Goal: Transaction & Acquisition: Purchase product/service

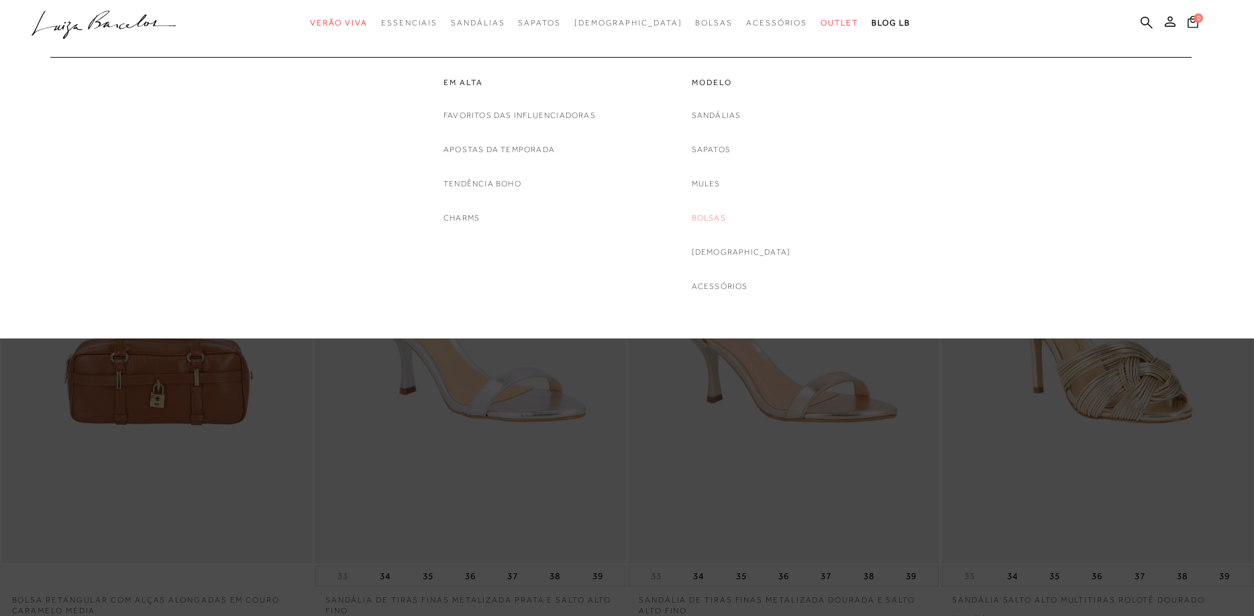
click at [726, 218] on link "Bolsas" at bounding box center [709, 218] width 34 height 14
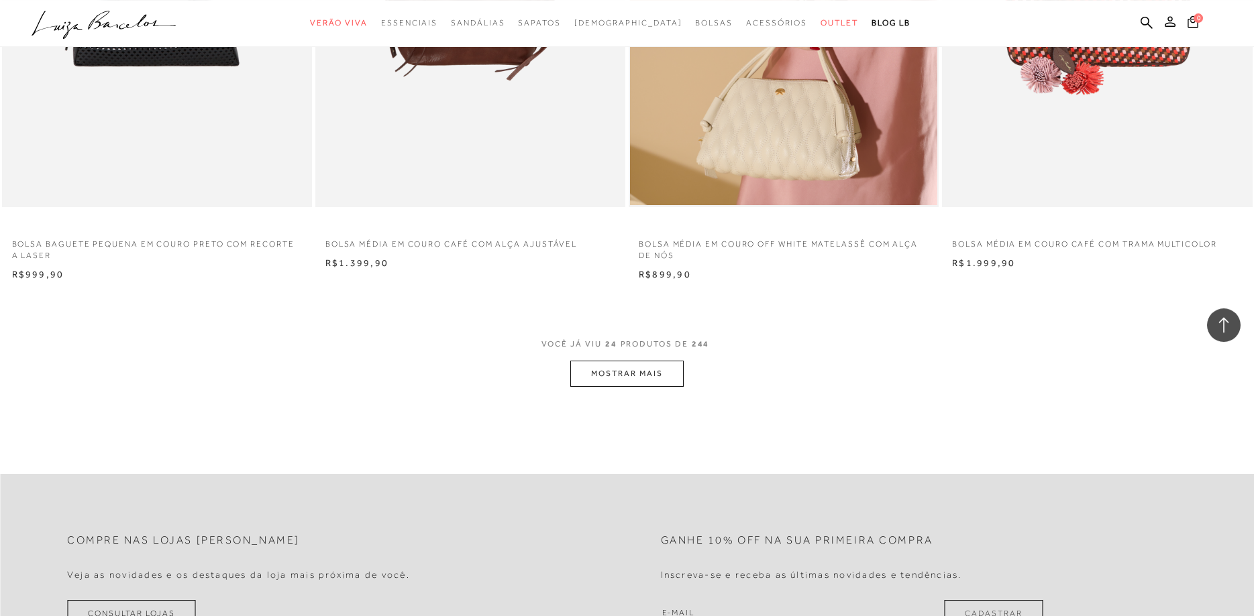
scroll to position [3147, 0]
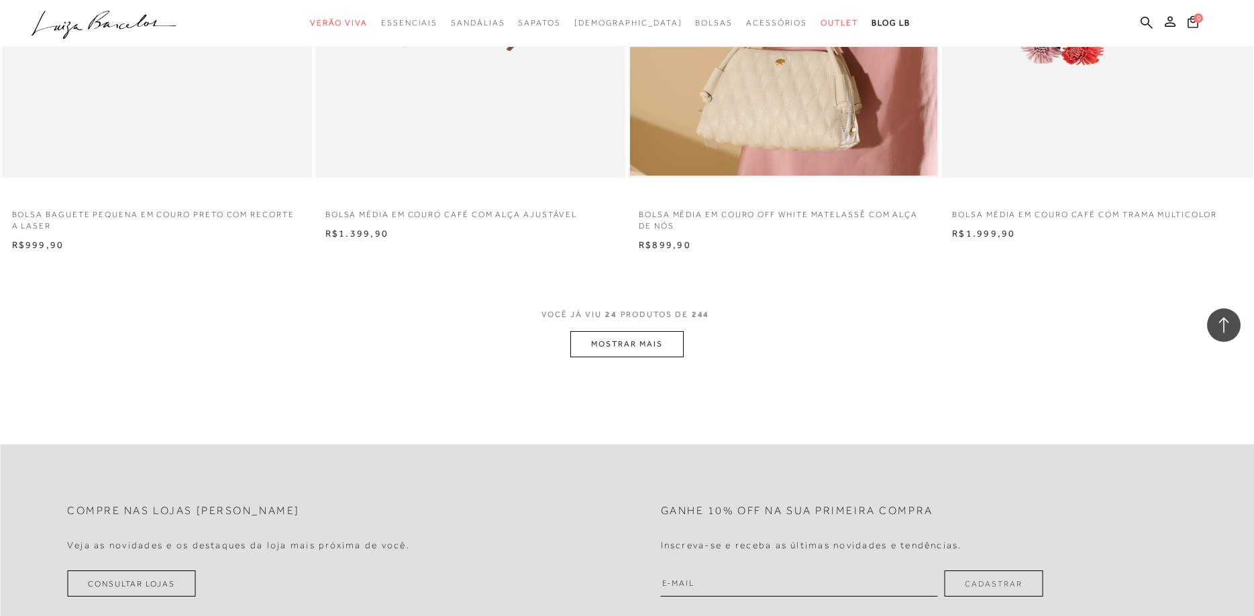
click at [621, 347] on button "MOSTRAR MAIS" at bounding box center [626, 344] width 113 height 26
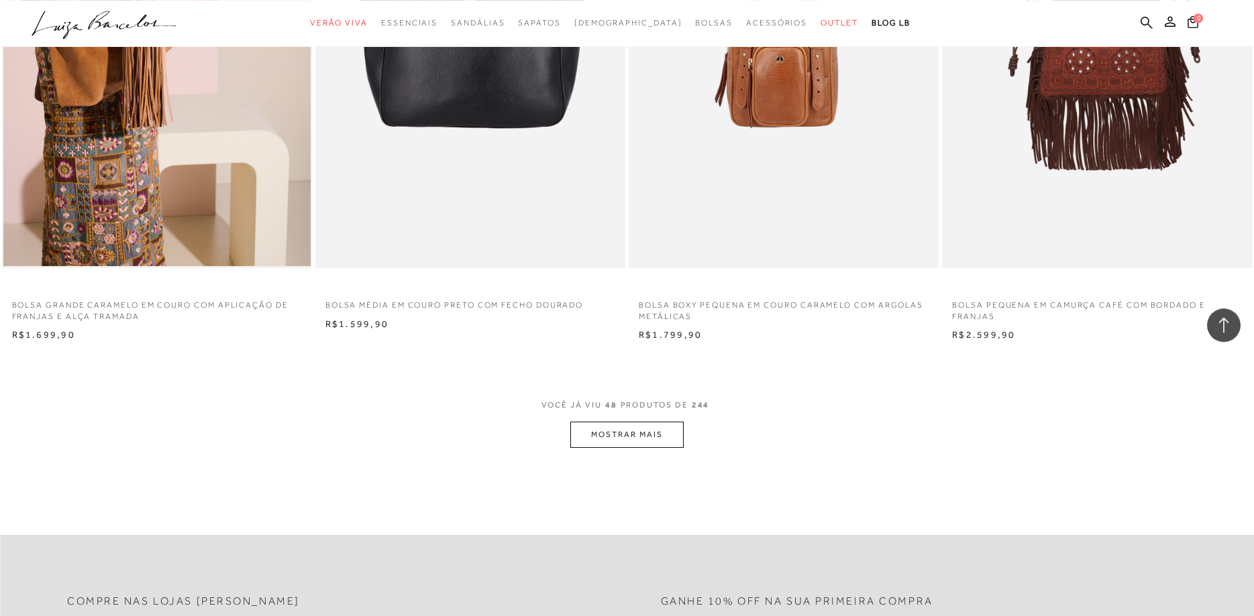
scroll to position [6568, 0]
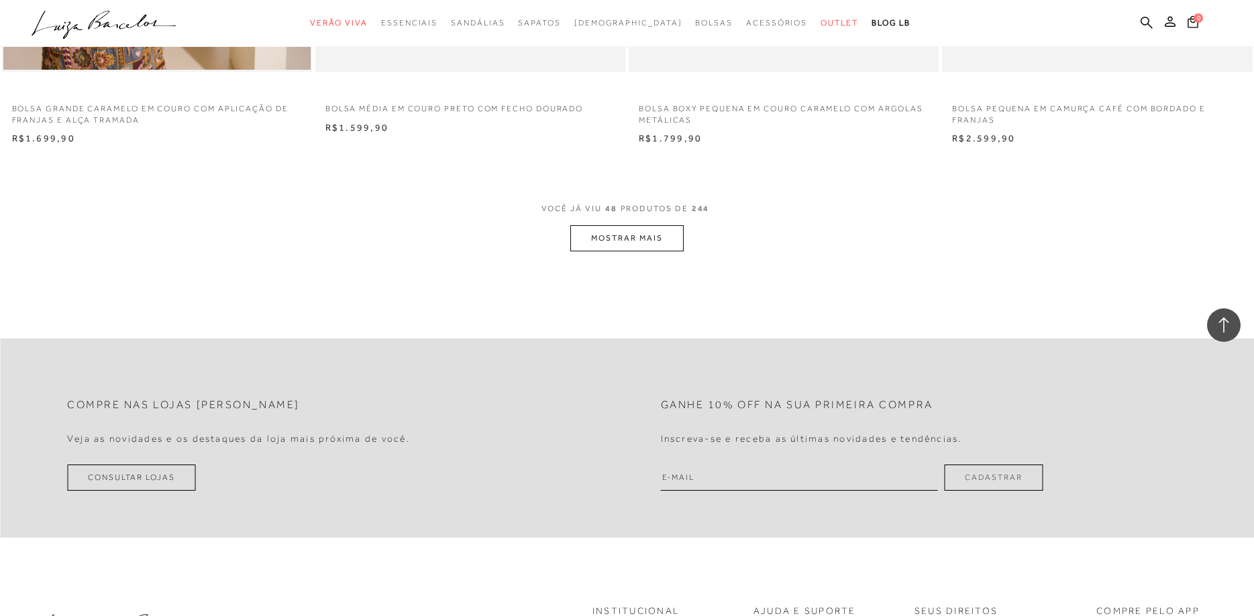
click at [639, 243] on button "MOSTRAR MAIS" at bounding box center [626, 238] width 113 height 26
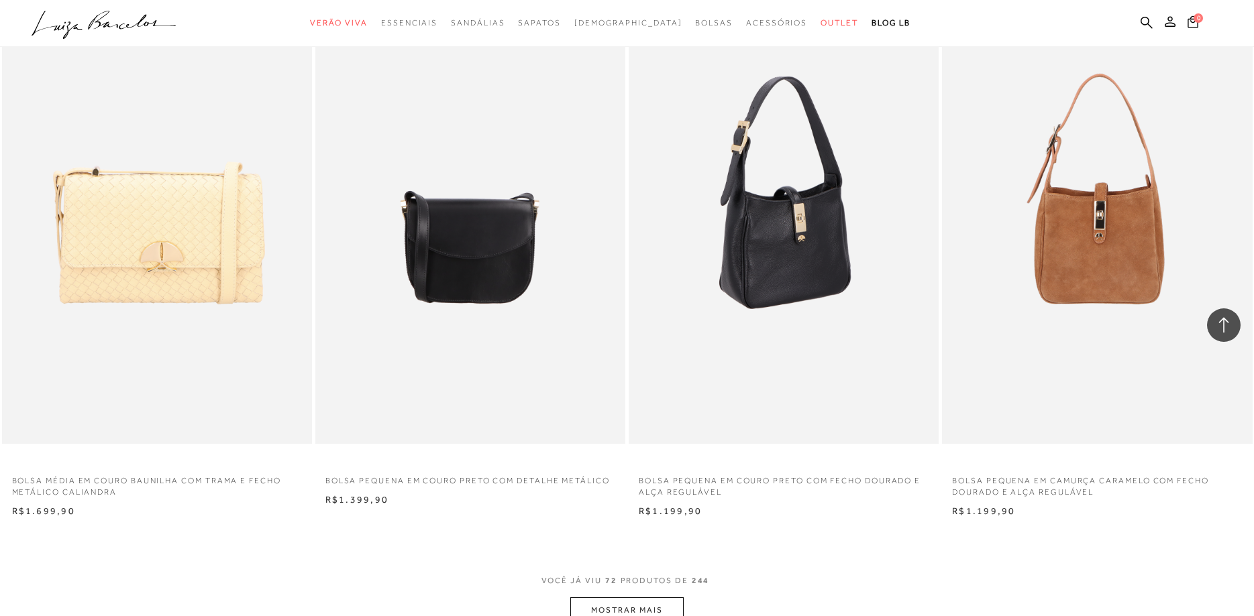
scroll to position [9852, 0]
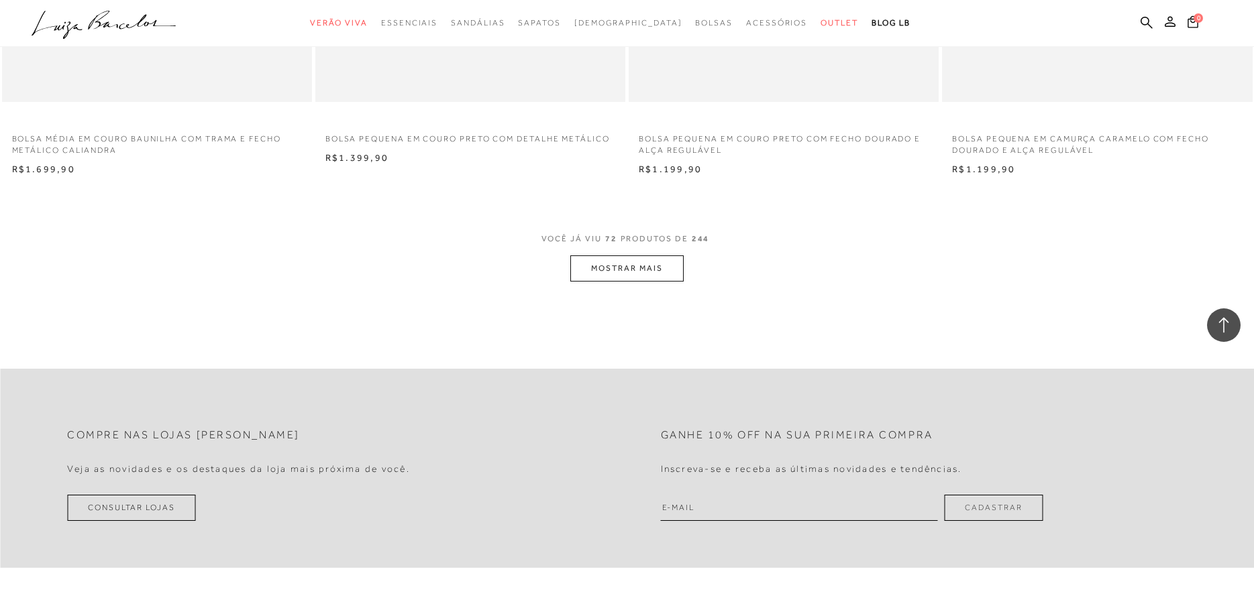
click at [616, 268] on button "MOSTRAR MAIS" at bounding box center [626, 269] width 113 height 26
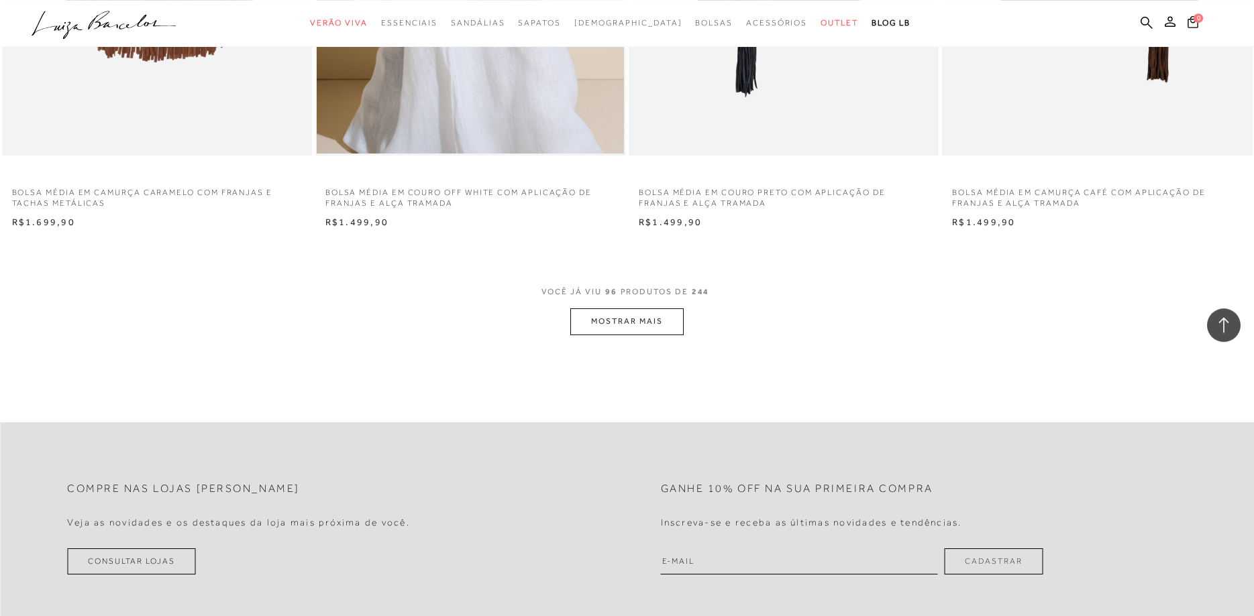
scroll to position [13136, 0]
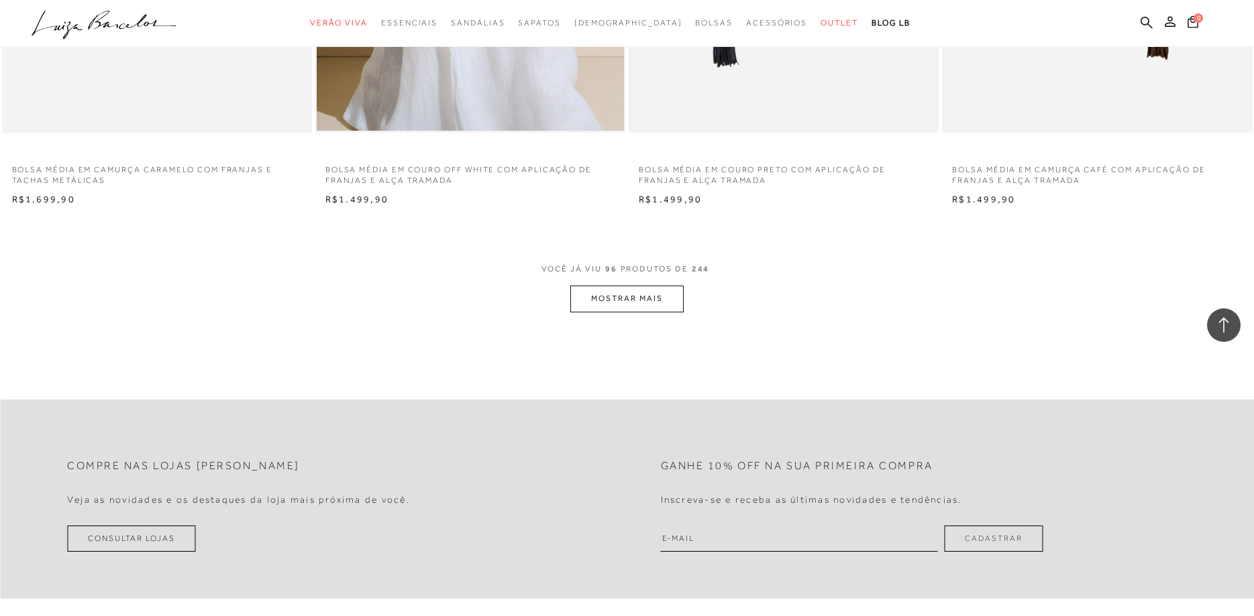
click at [615, 299] on button "MOSTRAR MAIS" at bounding box center [626, 299] width 113 height 26
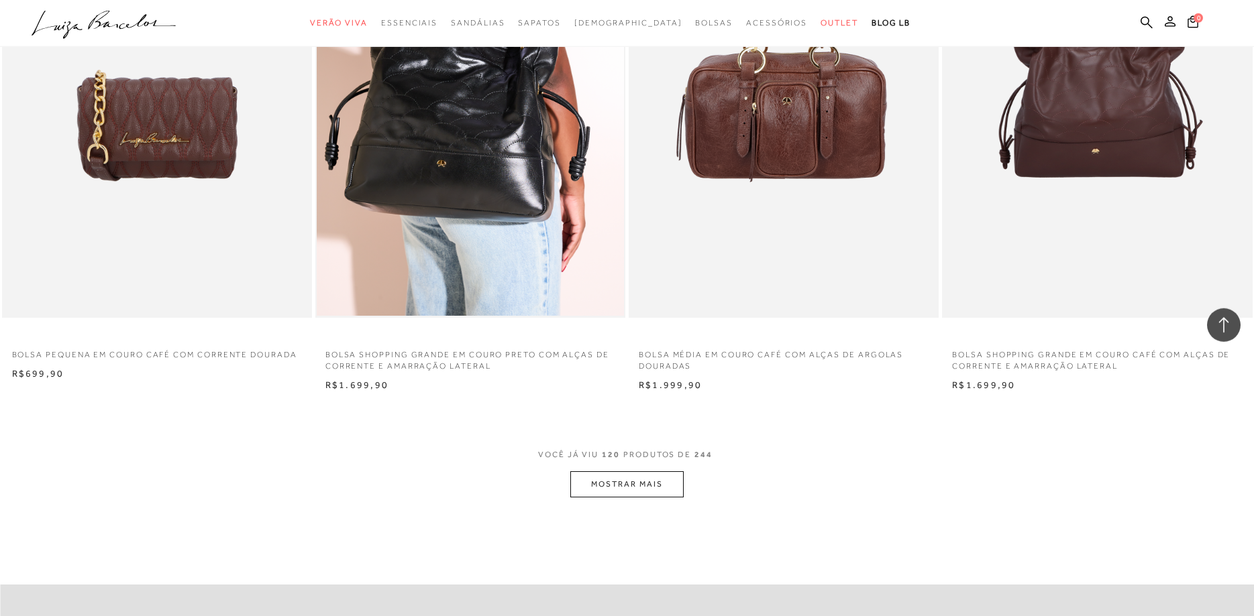
scroll to position [16556, 0]
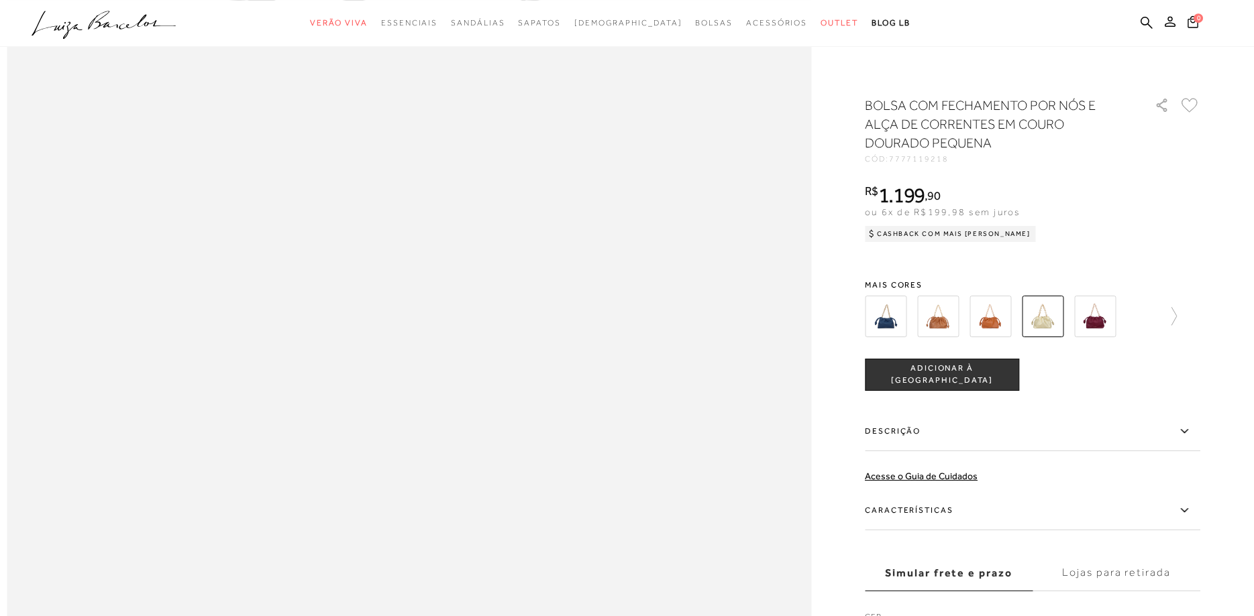
scroll to position [1779, 0]
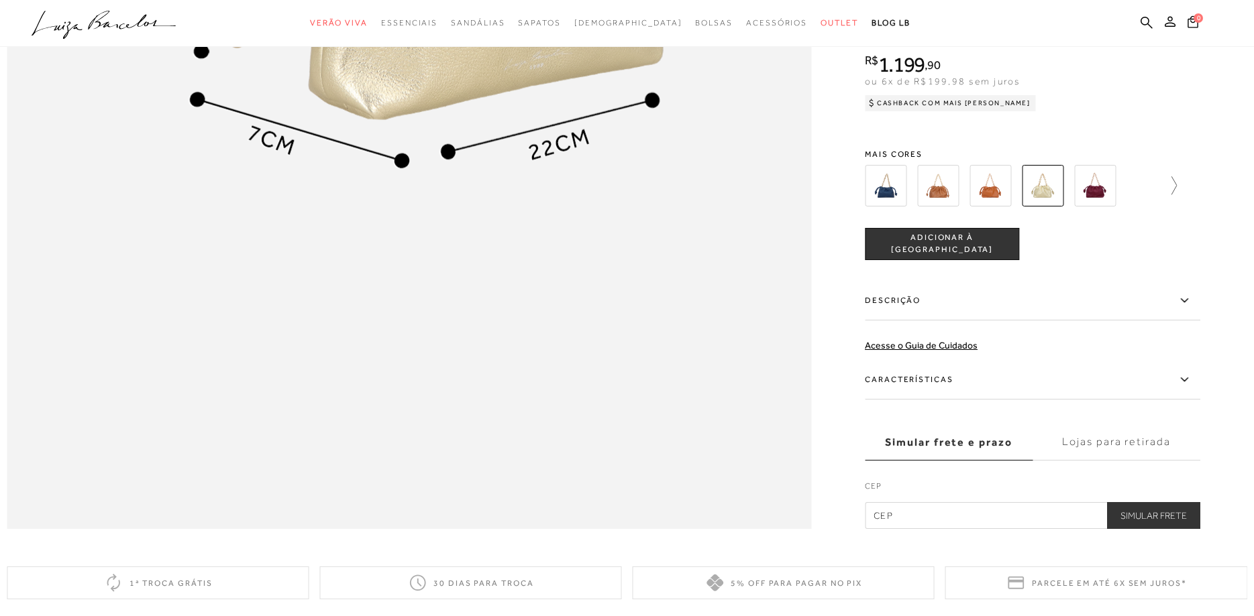
click at [1175, 183] on icon at bounding box center [1173, 185] width 5 height 18
click at [952, 190] on img at bounding box center [961, 186] width 42 height 42
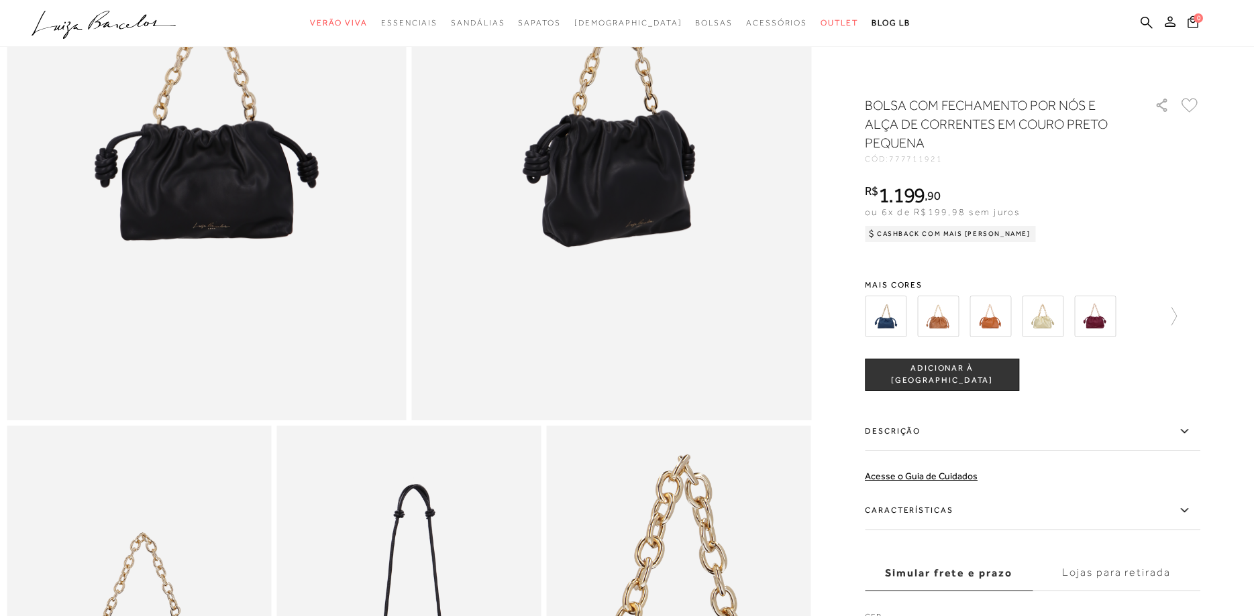
scroll to position [547, 0]
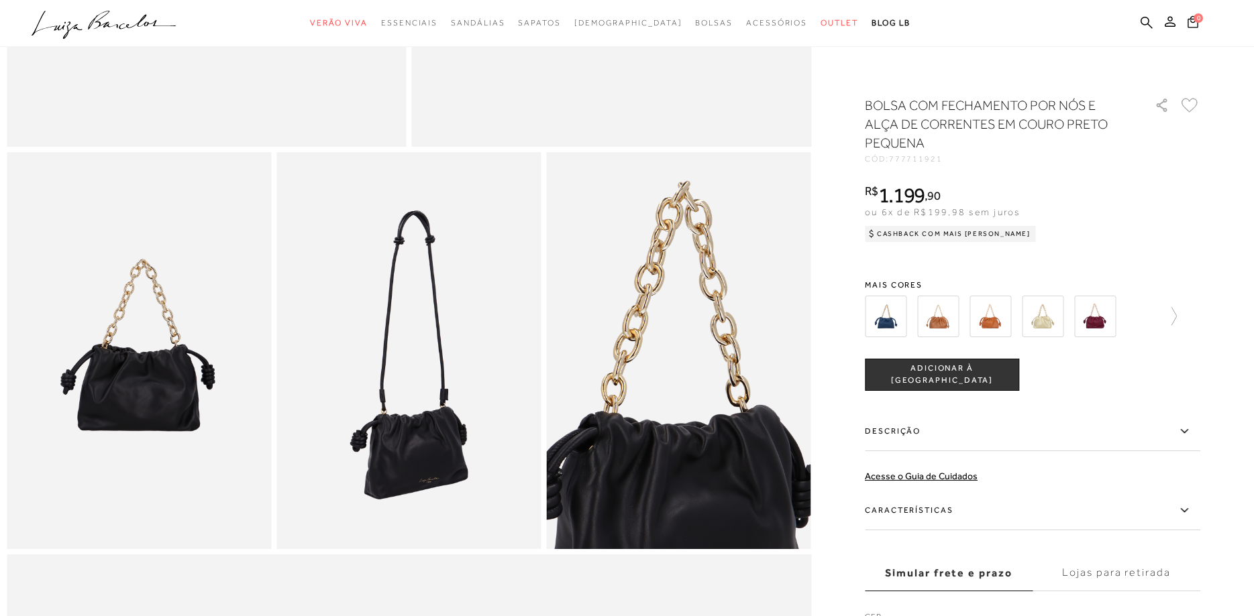
click at [431, 394] on img at bounding box center [408, 350] width 264 height 396
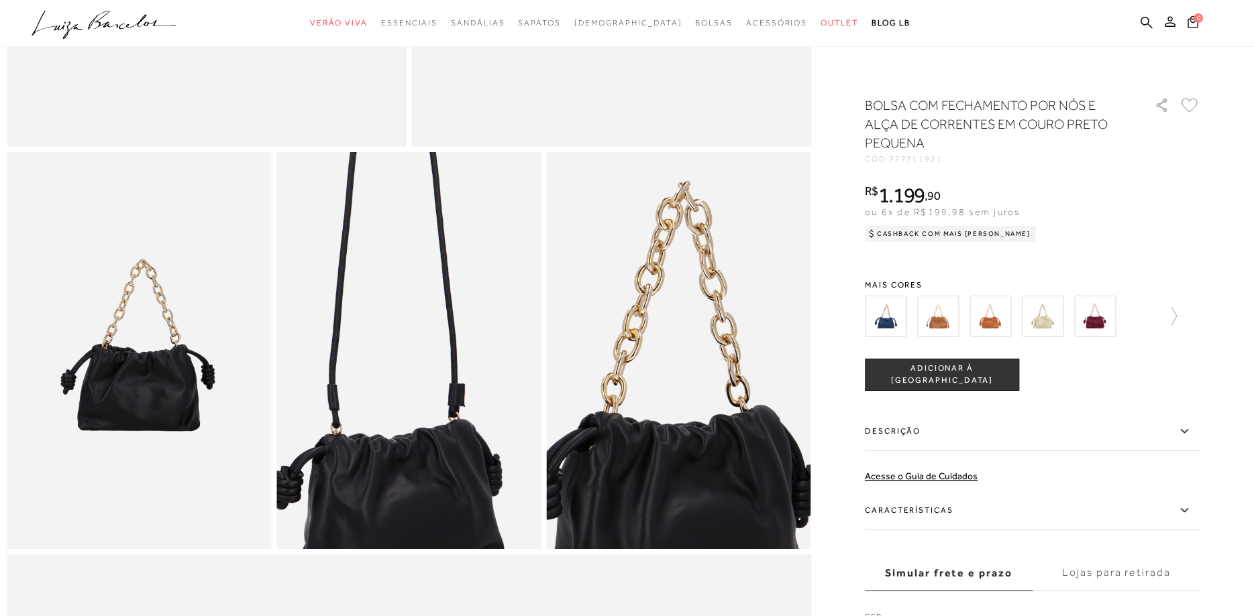
click at [433, 394] on img at bounding box center [386, 307] width 529 height 793
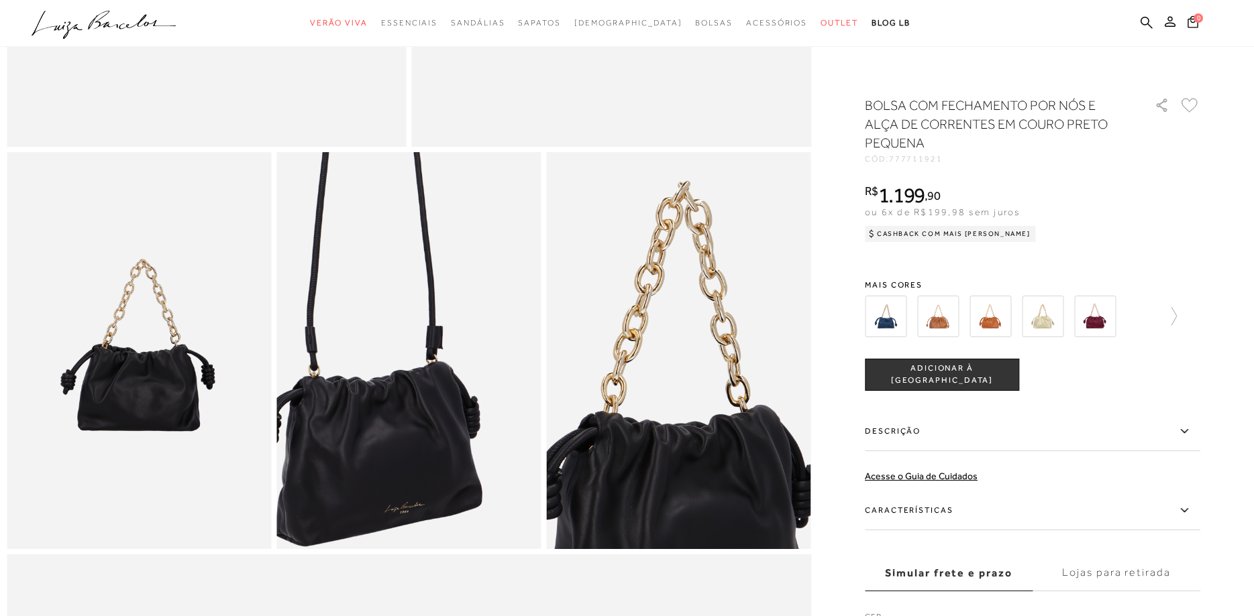
click at [453, 451] on img at bounding box center [364, 250] width 529 height 793
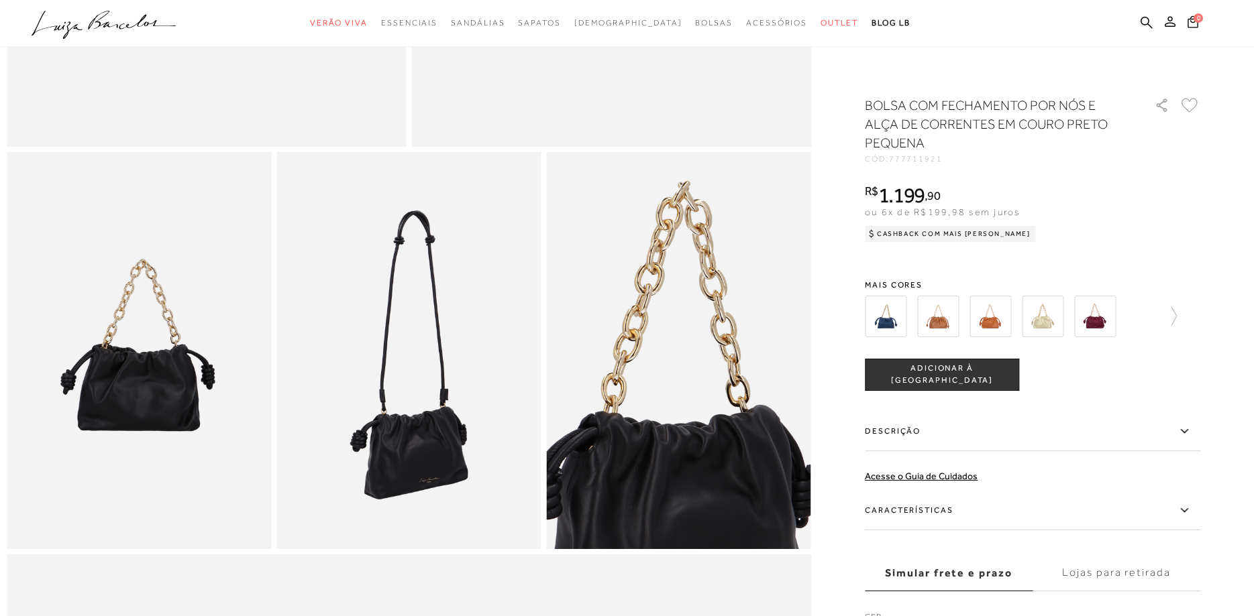
click at [991, 318] on img at bounding box center [990, 317] width 42 height 42
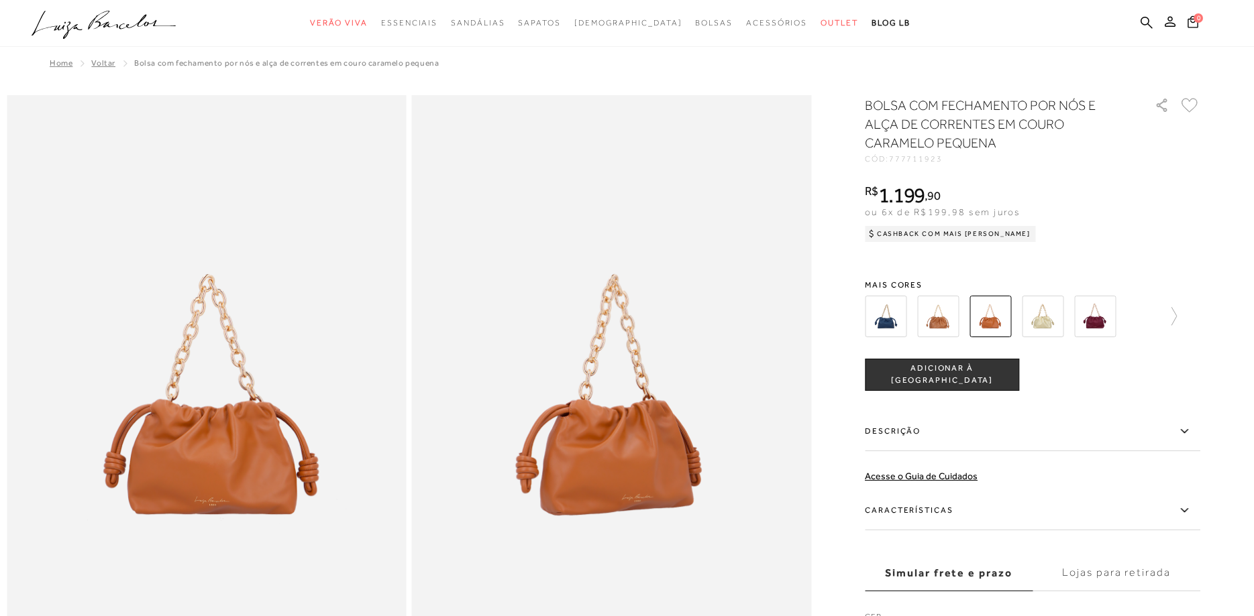
click at [938, 320] on img at bounding box center [938, 317] width 42 height 42
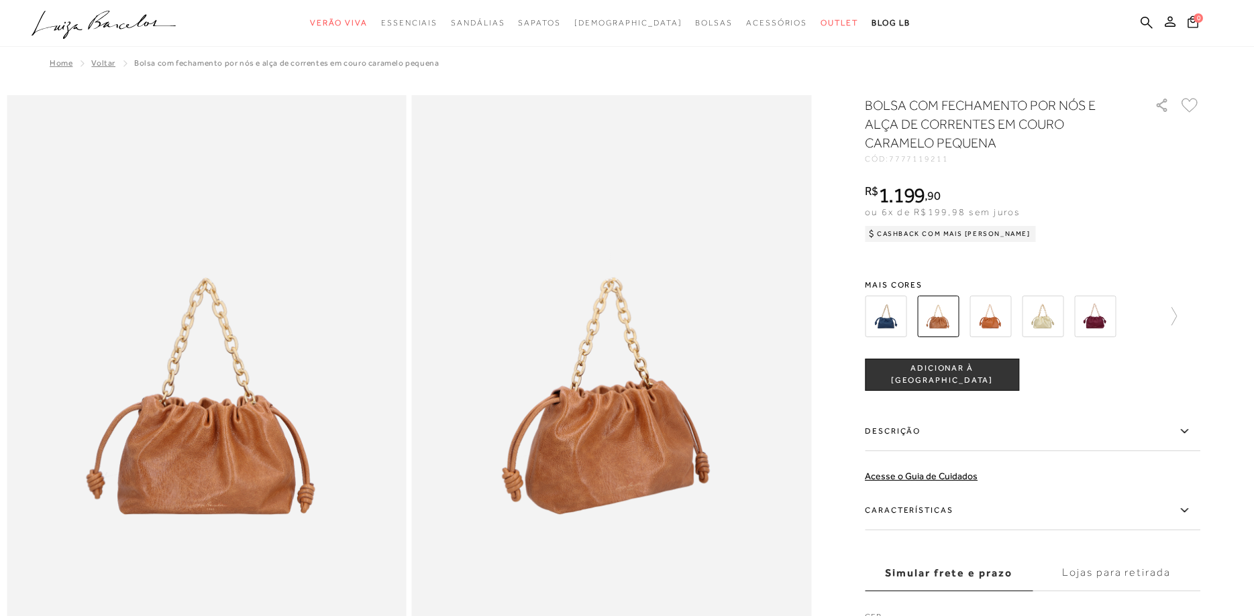
click at [1046, 317] on img at bounding box center [1043, 317] width 42 height 42
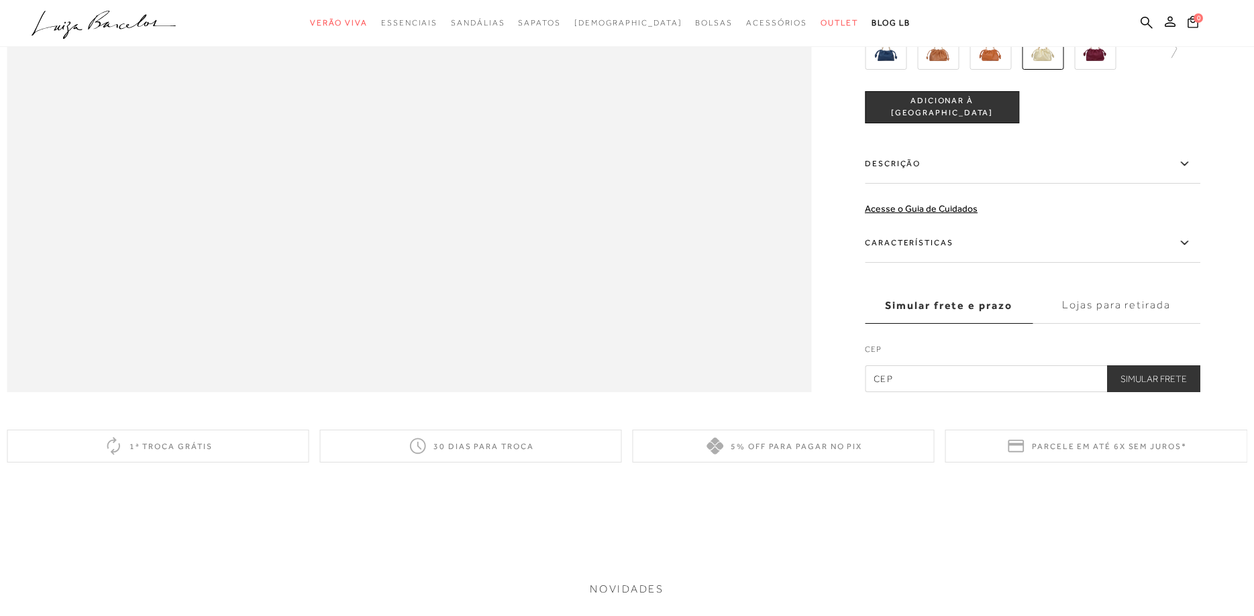
scroll to position [1437, 0]
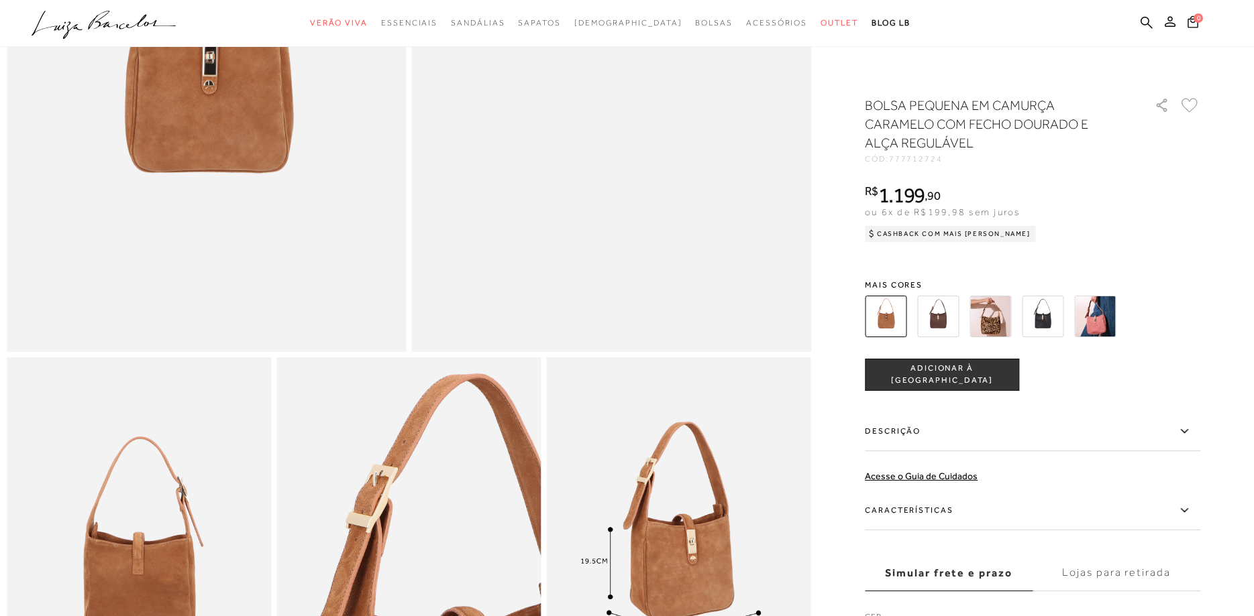
scroll to position [547, 0]
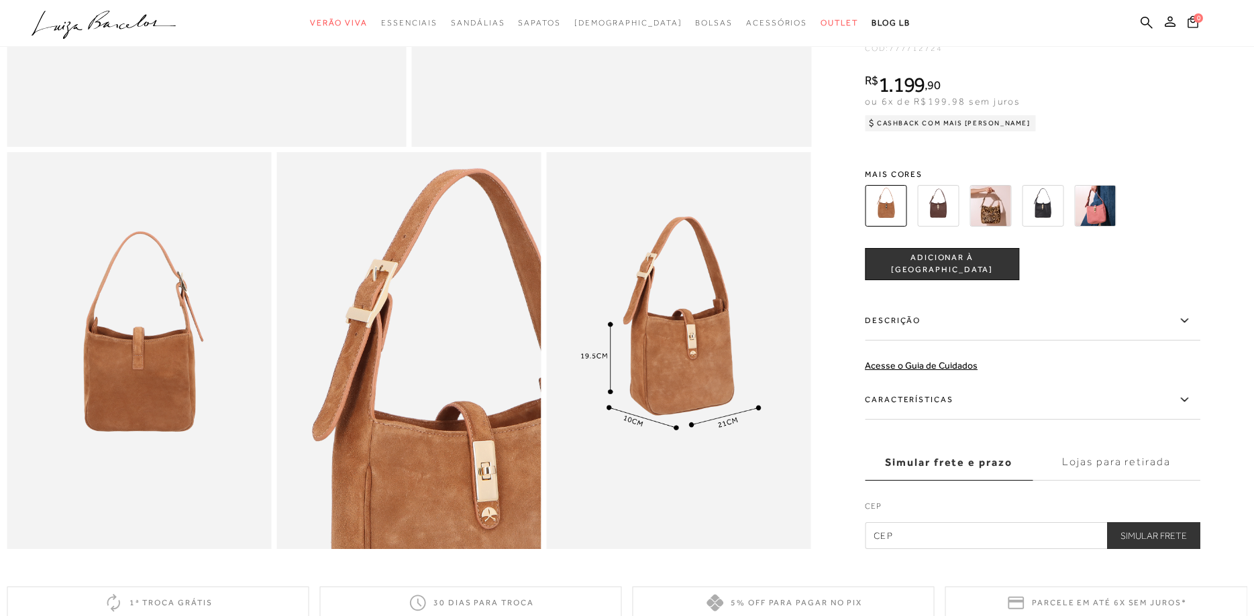
click at [521, 351] on img at bounding box center [408, 350] width 264 height 396
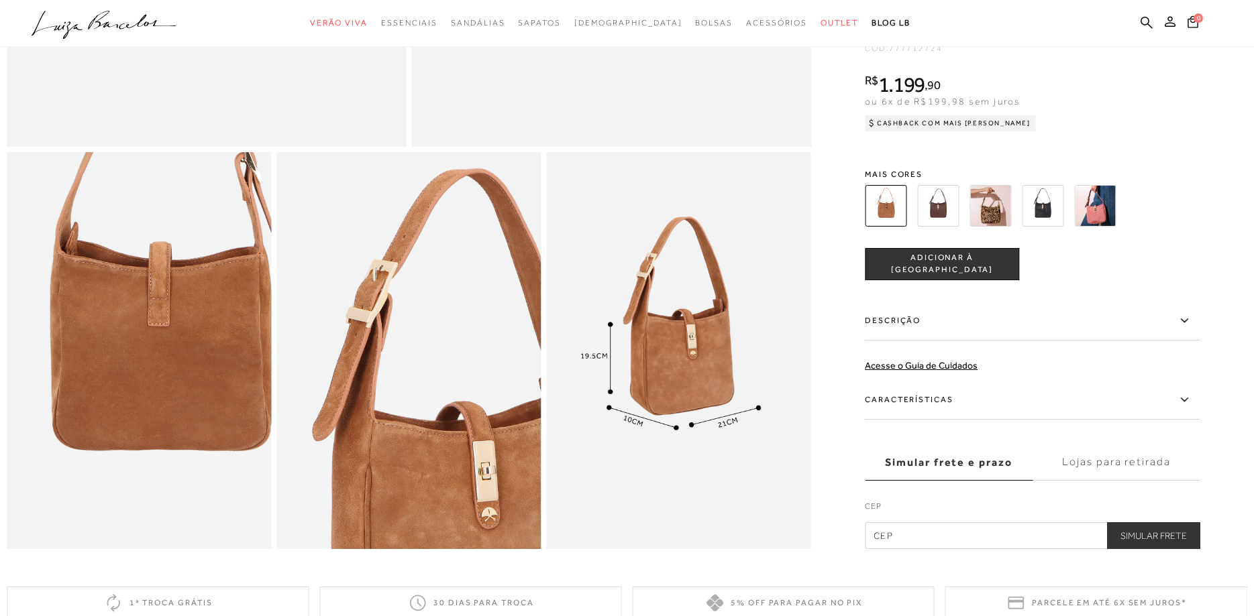
click at [117, 412] on img at bounding box center [161, 289] width 529 height 793
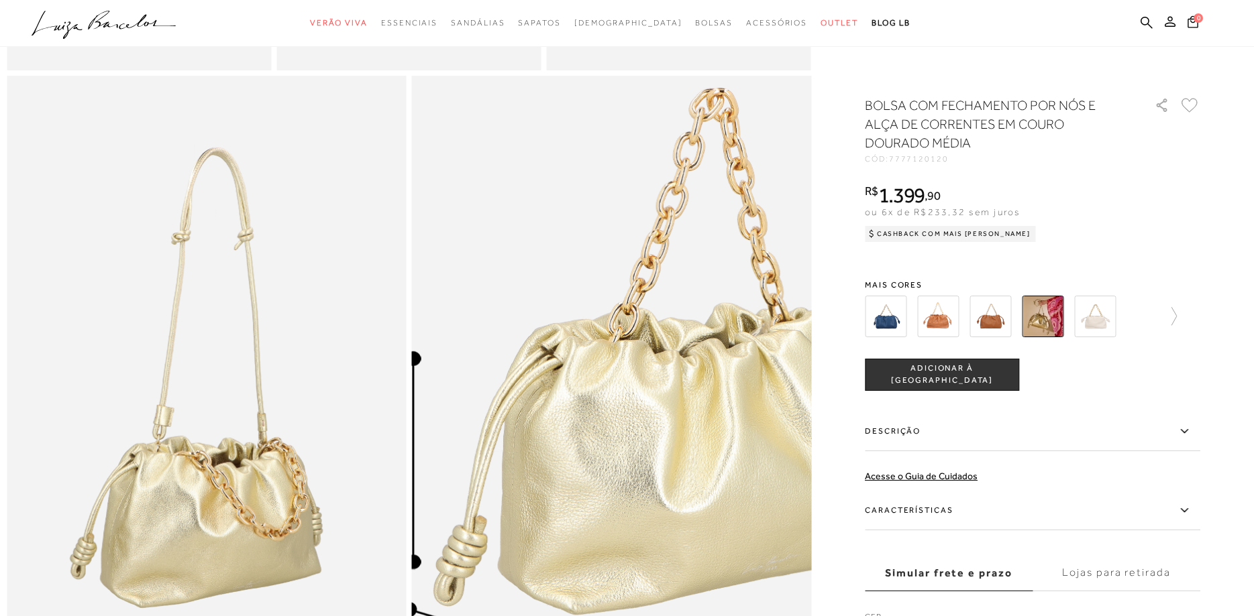
scroll to position [1574, 0]
